Goal: Navigation & Orientation: Find specific page/section

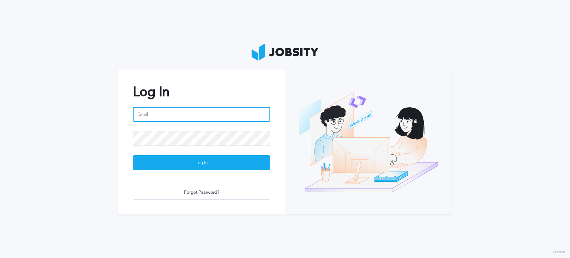
click at [162, 117] on input "email" at bounding box center [201, 114] width 137 height 15
type input "[EMAIL_ADDRESS][DOMAIN_NAME]"
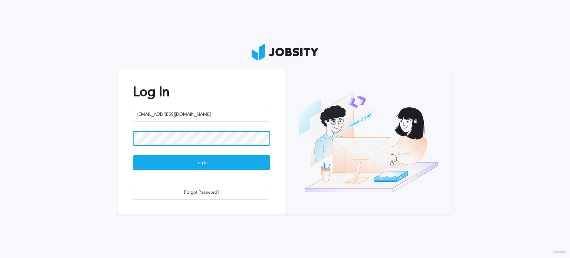
click at [133, 155] on button "Log In" at bounding box center [201, 162] width 137 height 15
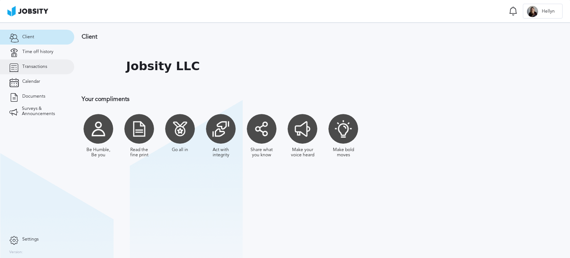
click at [42, 69] on link "Transactions" at bounding box center [37, 66] width 74 height 15
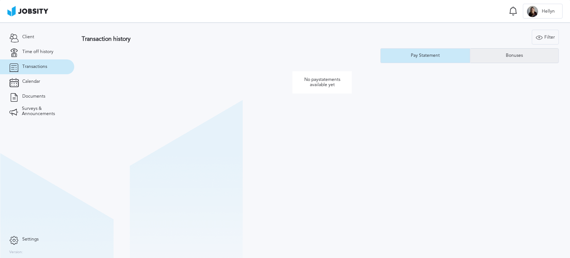
click at [502, 58] on div "Bonuses" at bounding box center [514, 55] width 25 height 5
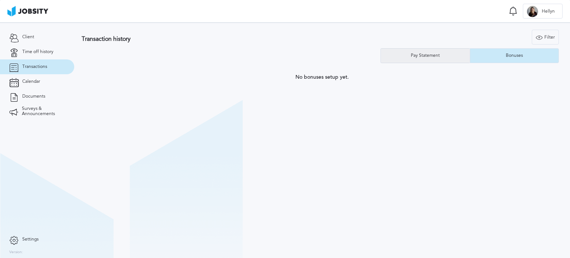
click at [454, 55] on div "Pay Statement" at bounding box center [425, 55] width 89 height 15
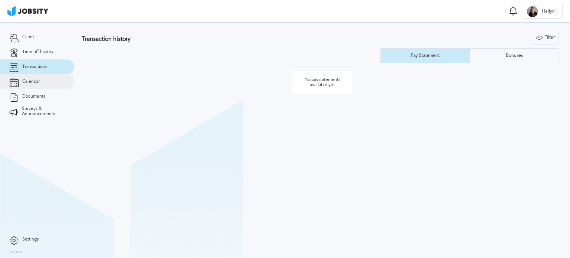
click at [58, 85] on link "Calendar" at bounding box center [37, 81] width 74 height 15
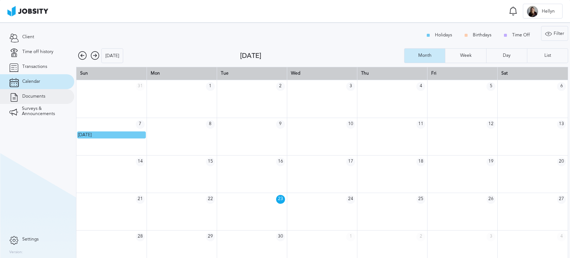
click at [42, 97] on span "Documents" at bounding box center [33, 96] width 23 height 5
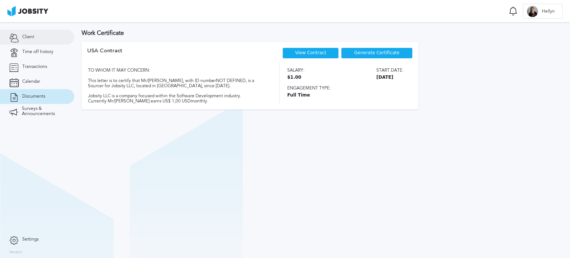
click at [36, 43] on link "Client" at bounding box center [37, 37] width 74 height 15
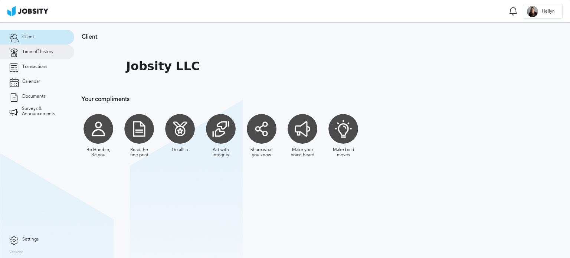
click at [37, 55] on link "Time off history" at bounding box center [37, 52] width 74 height 15
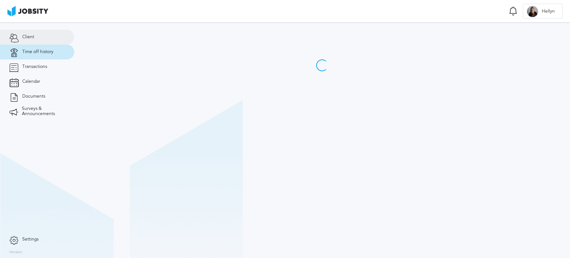
click at [38, 40] on link "Client" at bounding box center [37, 37] width 74 height 15
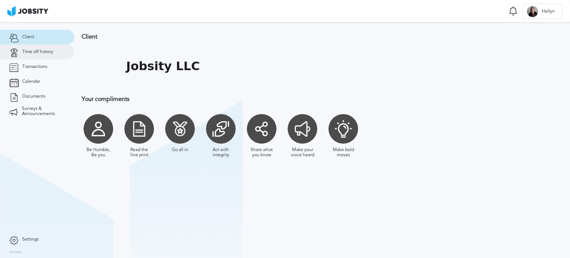
click at [39, 52] on span "Time off history" at bounding box center [37, 51] width 31 height 5
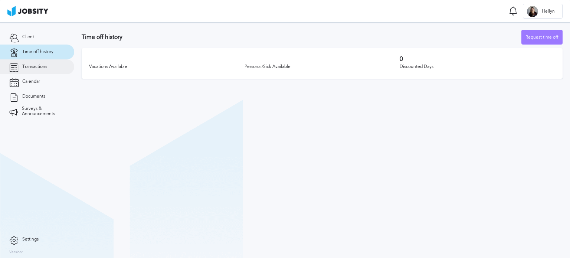
click at [42, 69] on link "Transactions" at bounding box center [37, 66] width 74 height 15
